Goal: Information Seeking & Learning: Learn about a topic

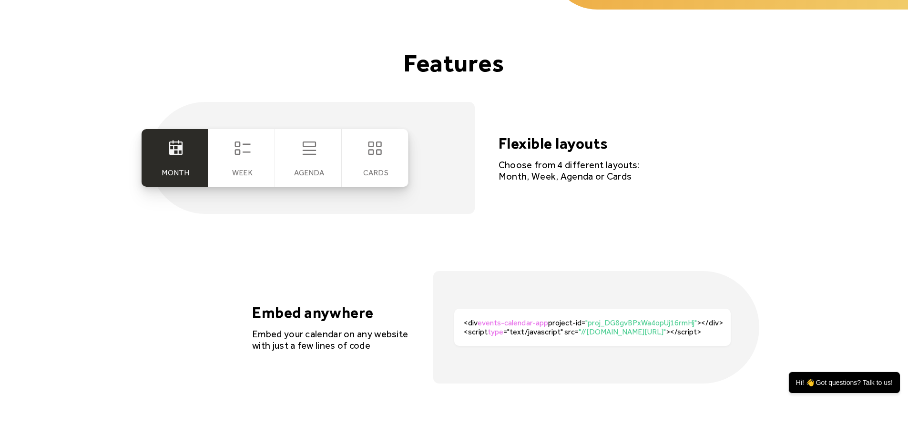
scroll to position [1812, 0]
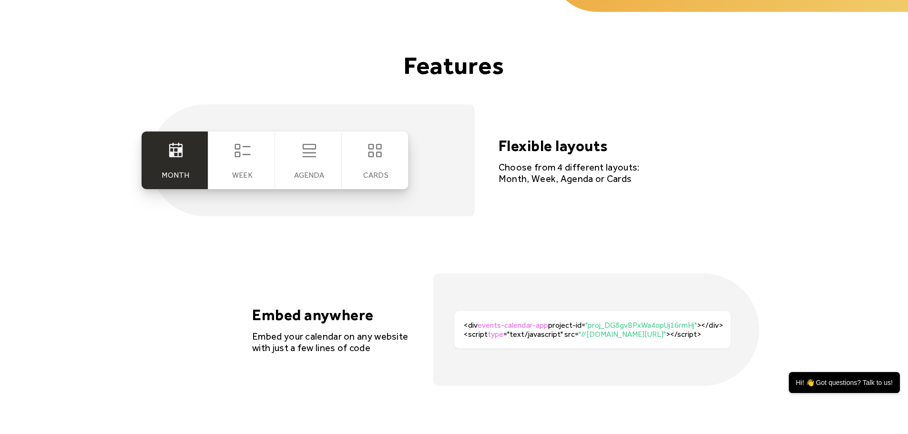
click at [309, 157] on icon at bounding box center [308, 150] width 13 height 13
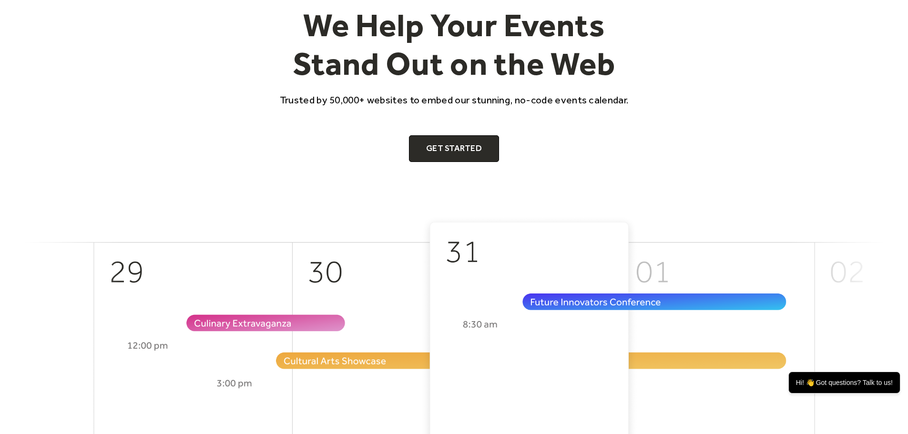
scroll to position [0, 0]
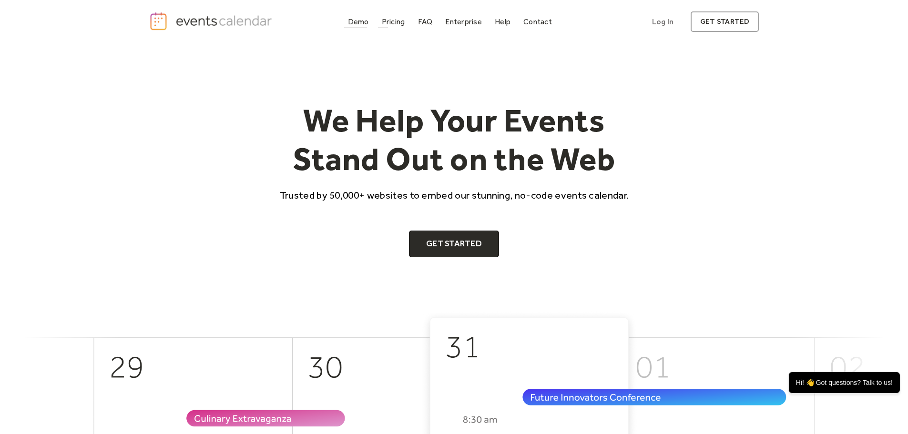
click at [352, 20] on div "Demo" at bounding box center [358, 21] width 21 height 5
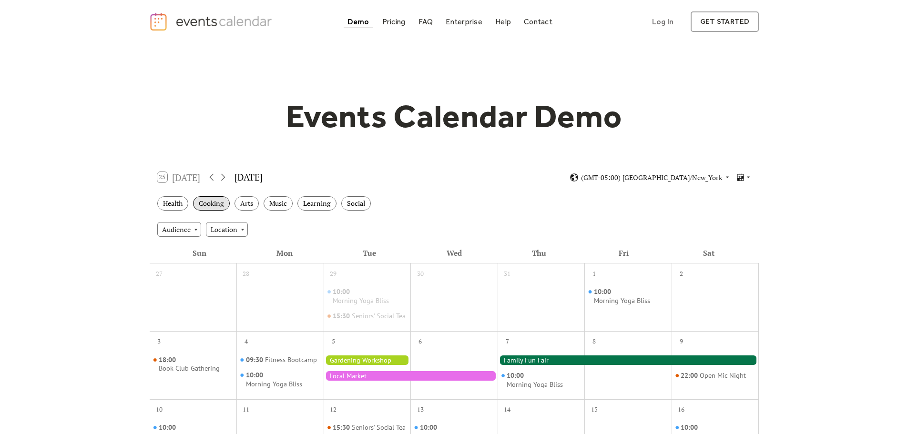
click at [213, 202] on div "Cooking" at bounding box center [211, 203] width 37 height 15
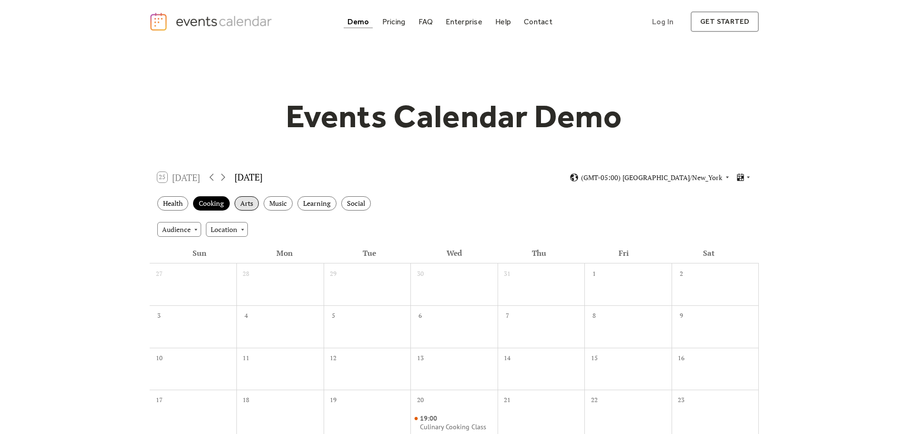
click at [247, 207] on div "Arts" at bounding box center [247, 203] width 24 height 15
click at [291, 204] on div "Music" at bounding box center [278, 203] width 29 height 15
drag, startPoint x: 323, startPoint y: 204, endPoint x: 342, endPoint y: 204, distance: 19.1
click at [323, 204] on div "Learning" at bounding box center [317, 203] width 39 height 15
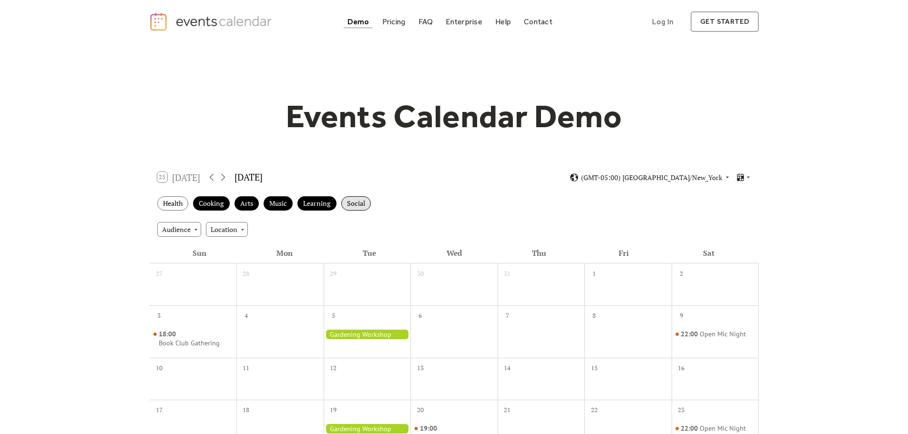
click at [353, 203] on div "Social" at bounding box center [356, 203] width 30 height 15
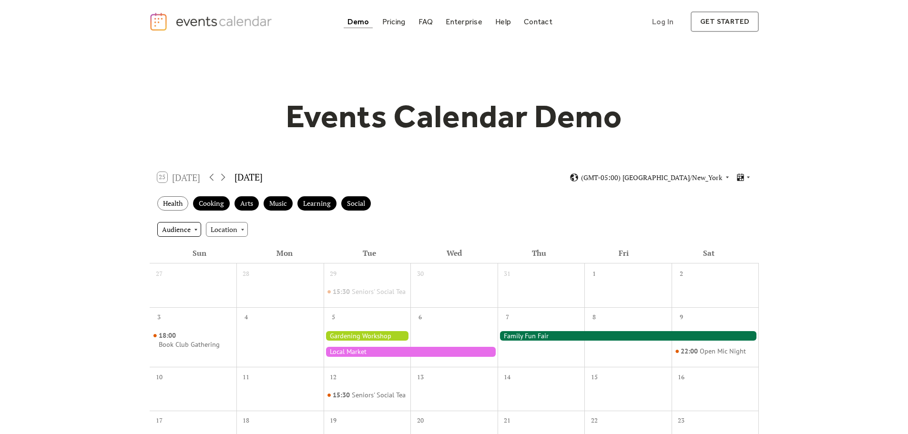
click at [170, 228] on div "Audience" at bounding box center [179, 229] width 44 height 14
click at [180, 262] on span "Family" at bounding box center [175, 264] width 20 height 10
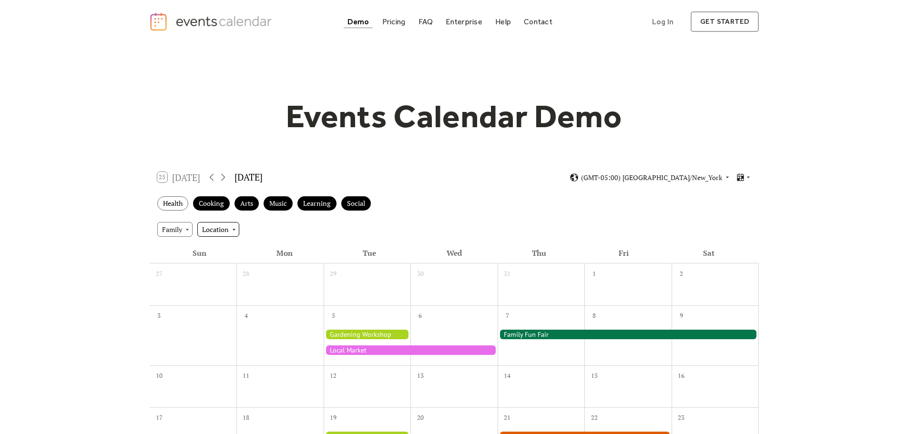
click at [225, 231] on div "Location" at bounding box center [218, 229] width 42 height 14
click at [222, 266] on span "Outdoor" at bounding box center [219, 264] width 26 height 10
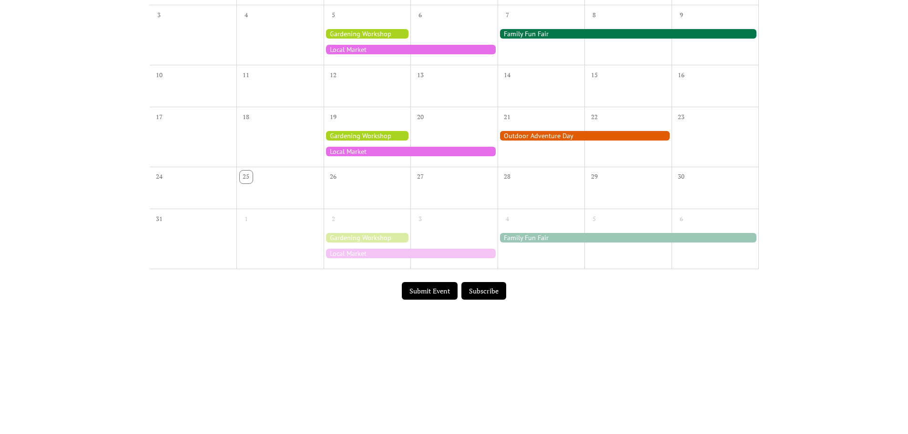
scroll to position [477, 0]
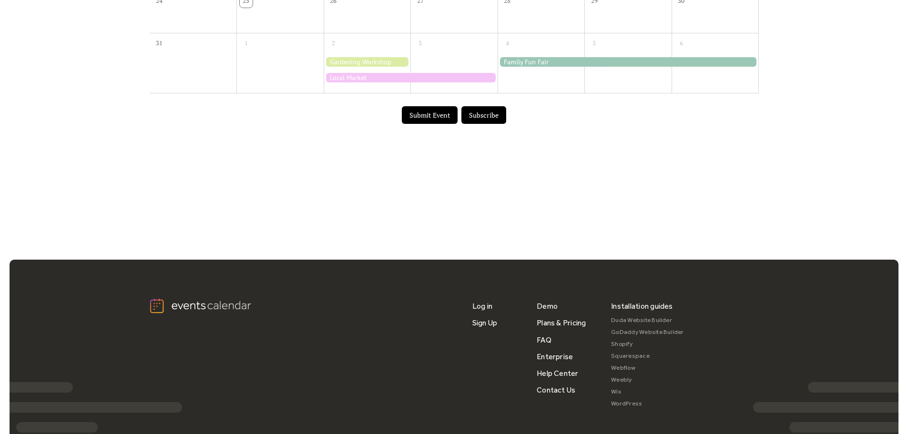
click at [440, 116] on button "Submit Event" at bounding box center [430, 115] width 56 height 18
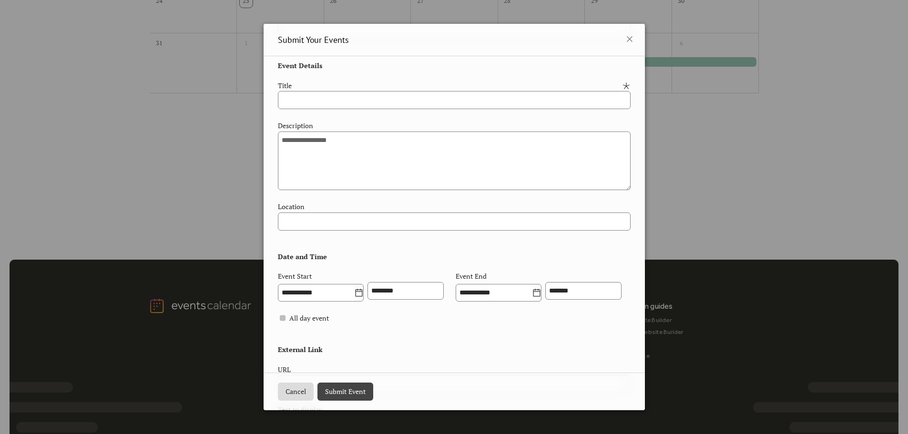
scroll to position [283, 0]
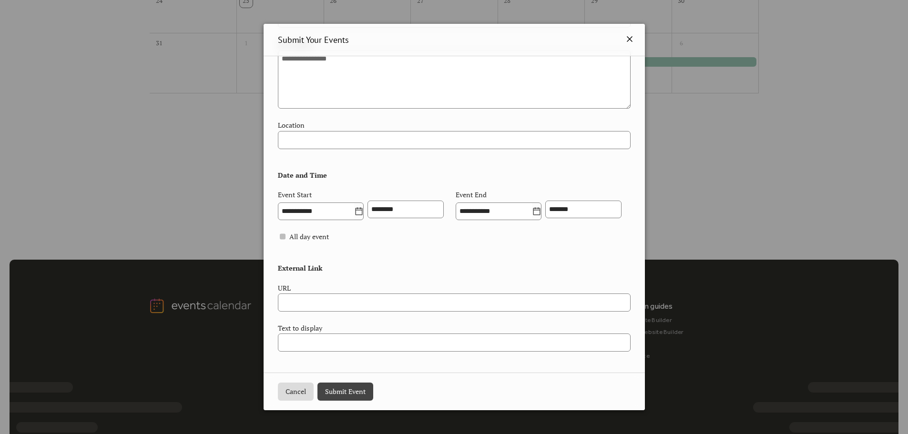
click at [624, 39] on icon at bounding box center [629, 38] width 11 height 11
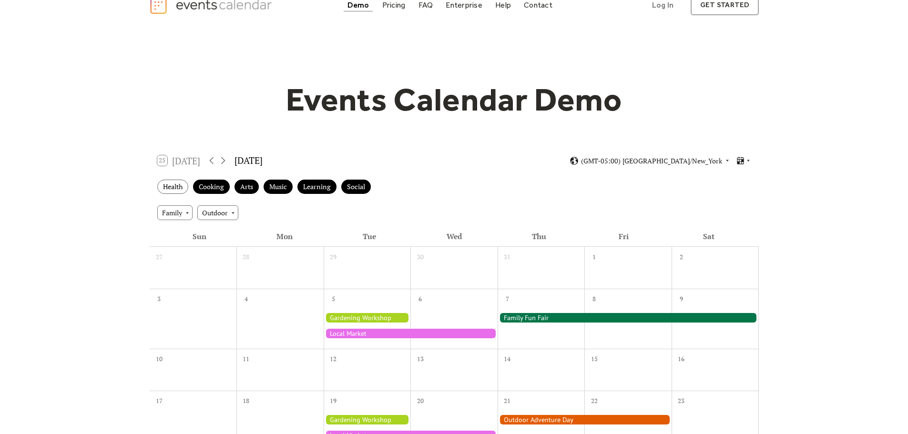
scroll to position [0, 0]
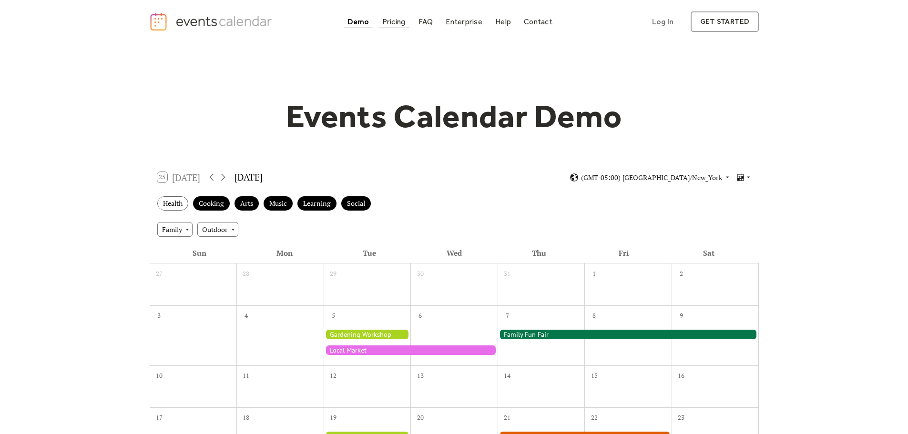
click at [390, 24] on div "Pricing" at bounding box center [393, 21] width 23 height 5
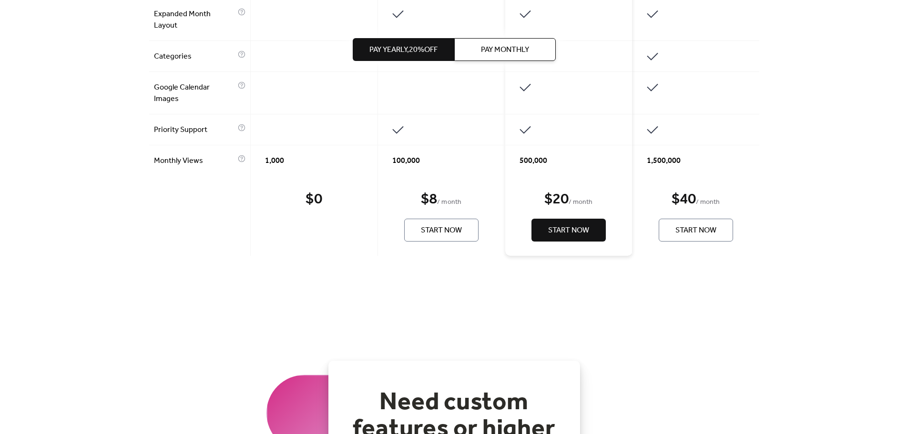
scroll to position [906, 0]
